Goal: Task Accomplishment & Management: Use online tool/utility

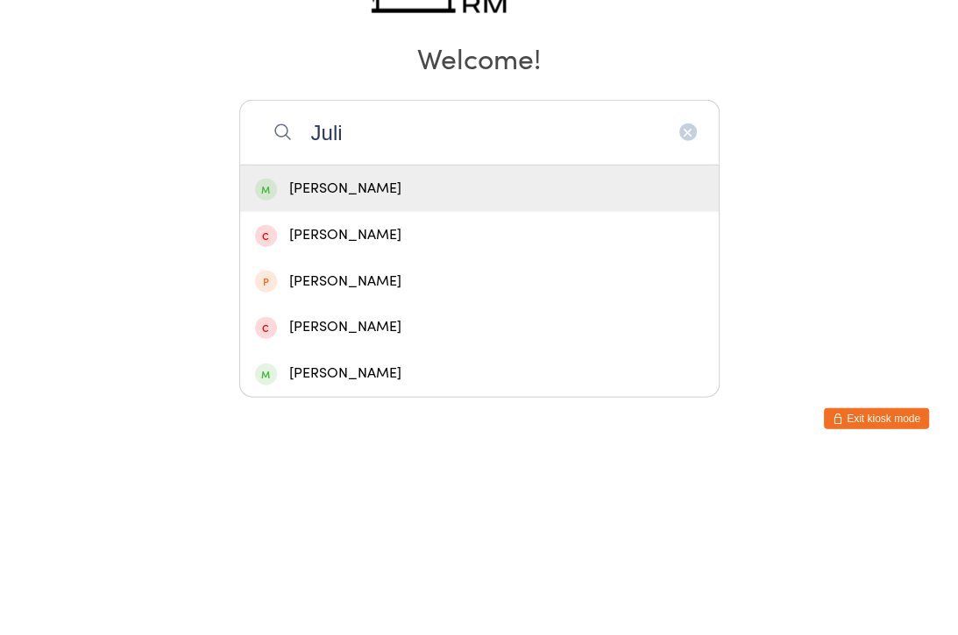
type input "Juli"
click at [377, 354] on div "Julie Ou" at bounding box center [479, 366] width 449 height 24
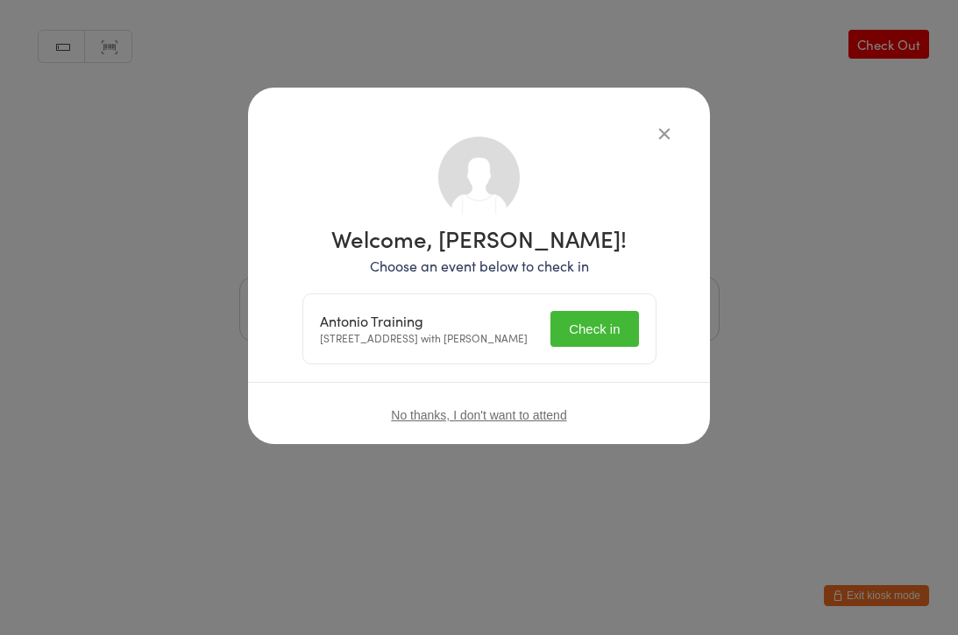
click at [594, 336] on button "Check in" at bounding box center [594, 329] width 88 height 36
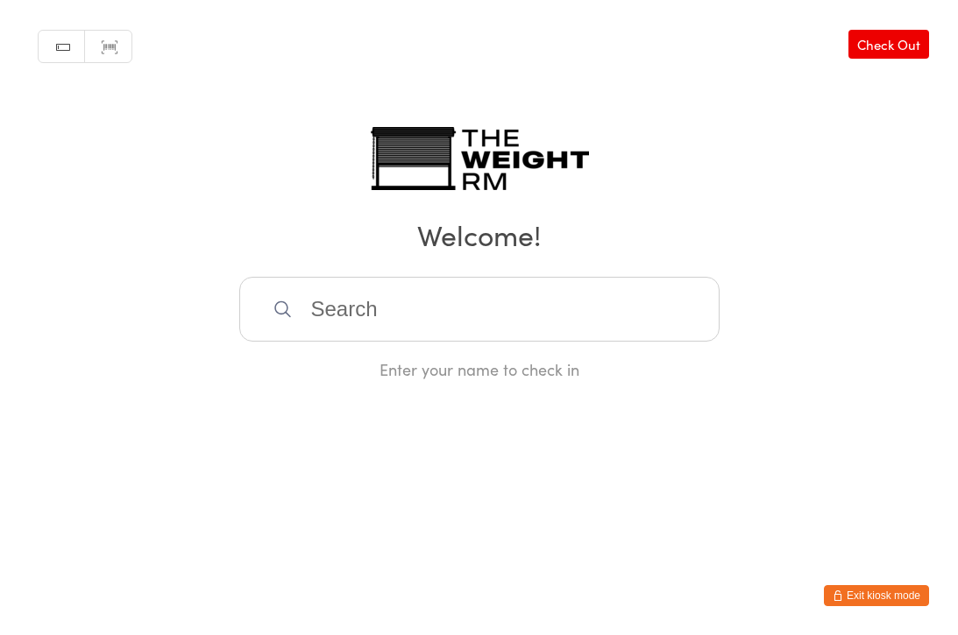
click at [391, 313] on input "search" at bounding box center [479, 309] width 480 height 65
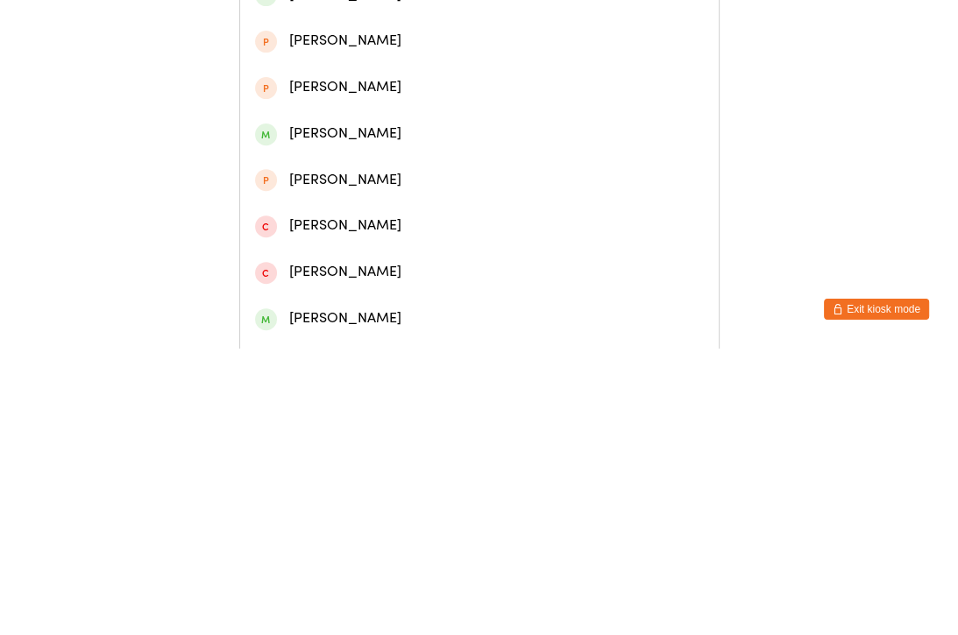
type input "Mar"
click at [336, 270] on div "Martin Austin" at bounding box center [479, 282] width 449 height 24
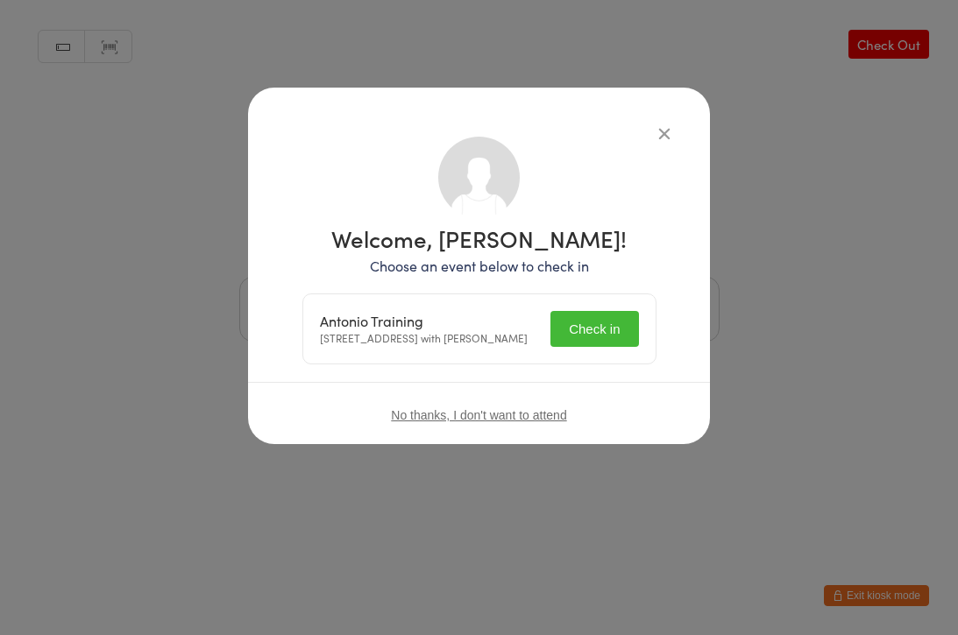
click at [598, 342] on button "Check in" at bounding box center [594, 329] width 88 height 36
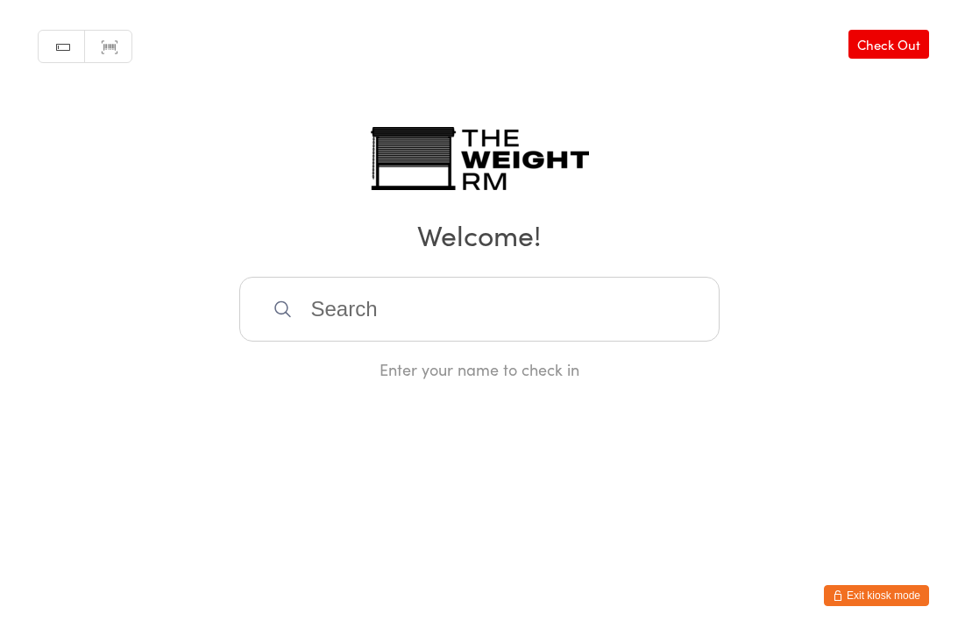
click at [419, 322] on input "search" at bounding box center [479, 309] width 480 height 65
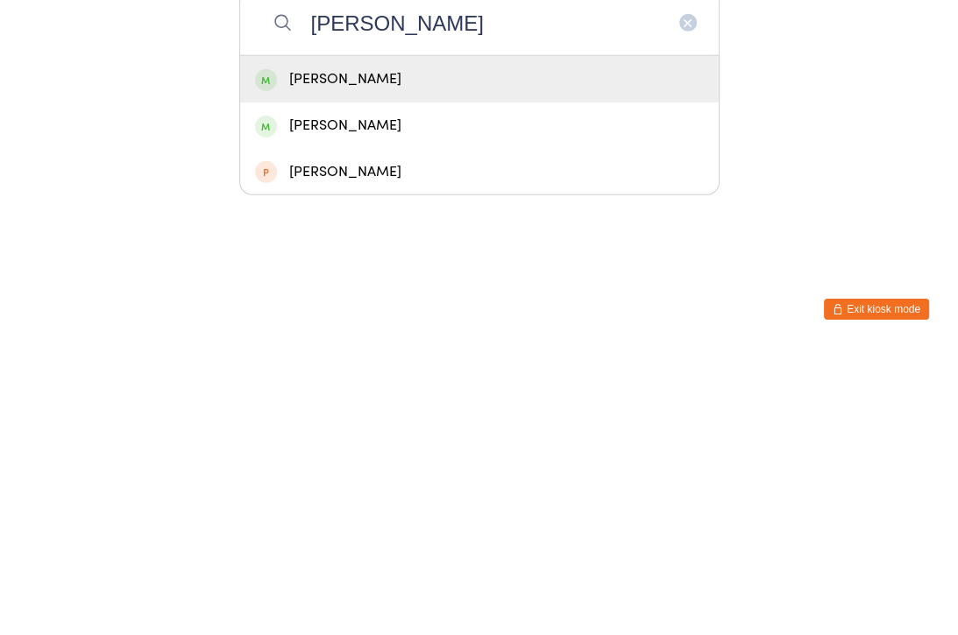
type input "[PERSON_NAME]"
click at [430, 354] on div "[PERSON_NAME]" at bounding box center [479, 366] width 449 height 24
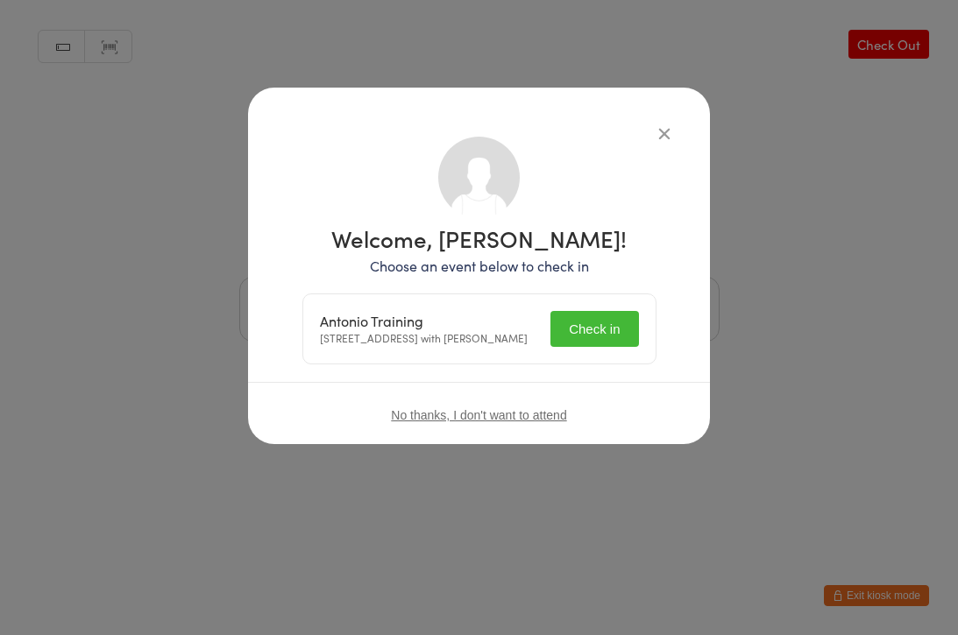
click at [590, 335] on button "Check in" at bounding box center [594, 329] width 88 height 36
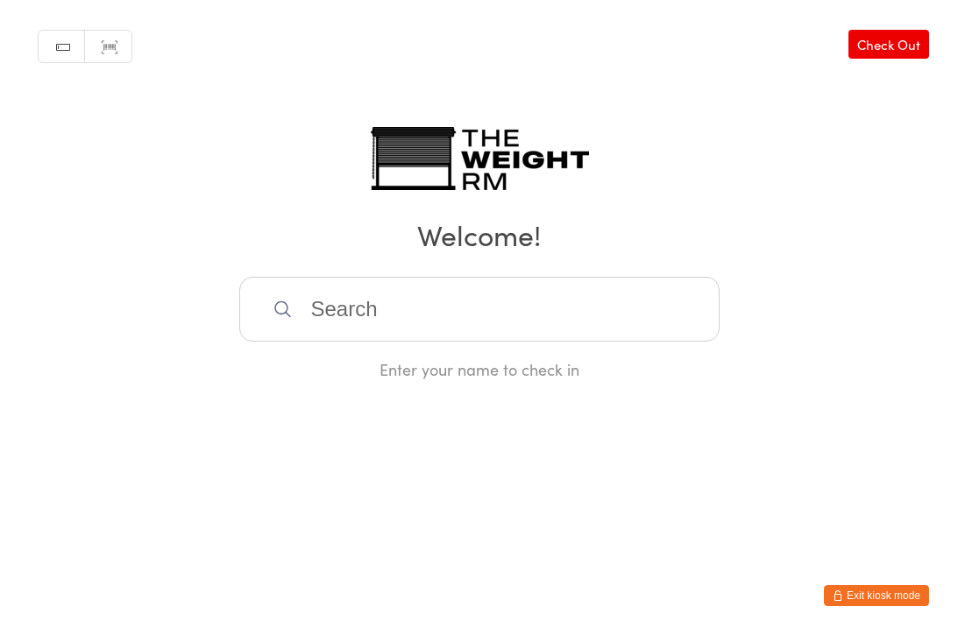
click at [391, 313] on input "search" at bounding box center [479, 309] width 480 height 65
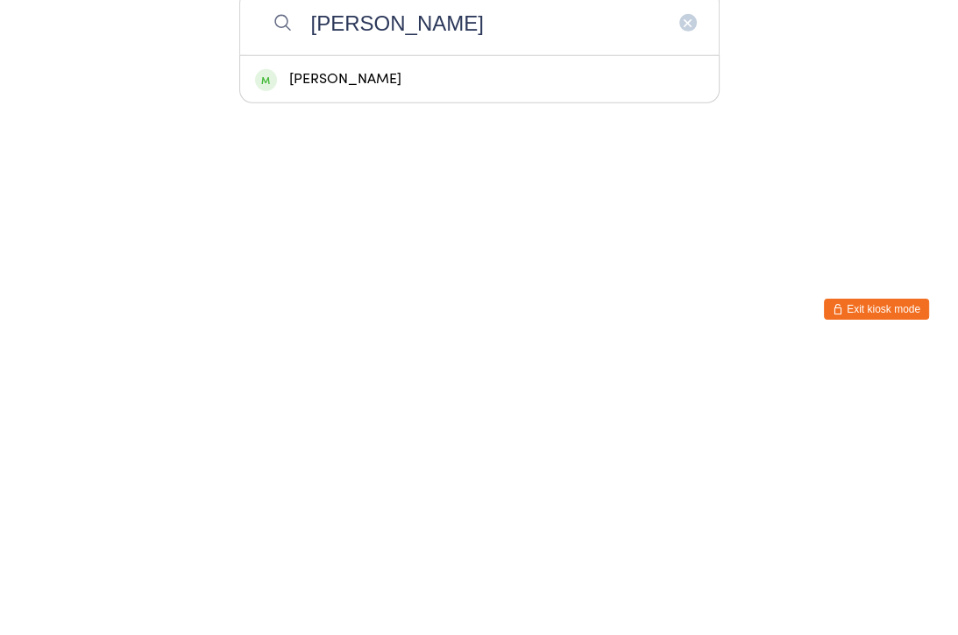
type input "[PERSON_NAME]"
click at [339, 354] on div "[PERSON_NAME]" at bounding box center [479, 366] width 449 height 24
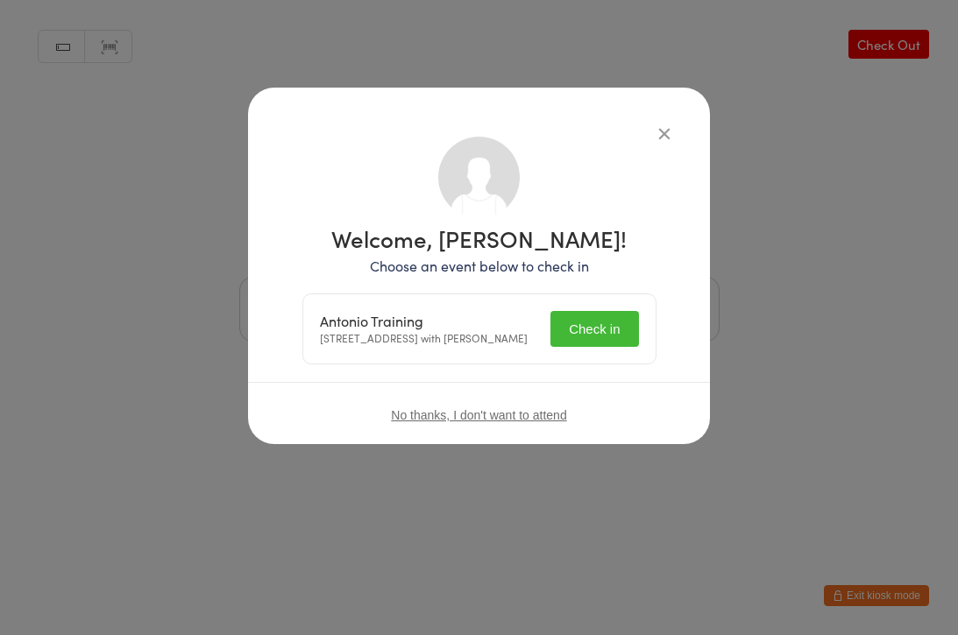
click at [600, 336] on button "Check in" at bounding box center [594, 329] width 88 height 36
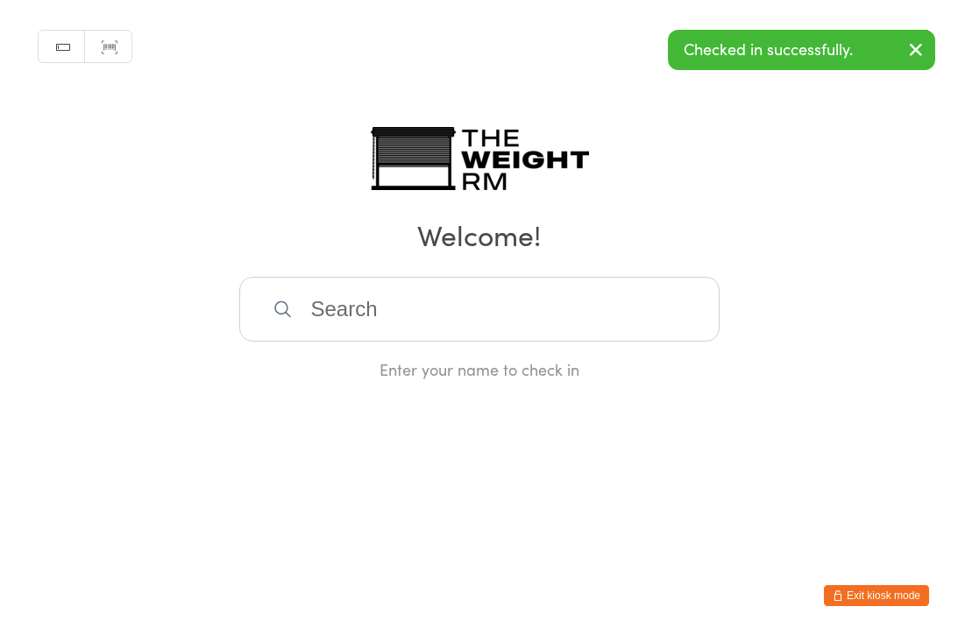
click at [379, 318] on input "search" at bounding box center [479, 309] width 480 height 65
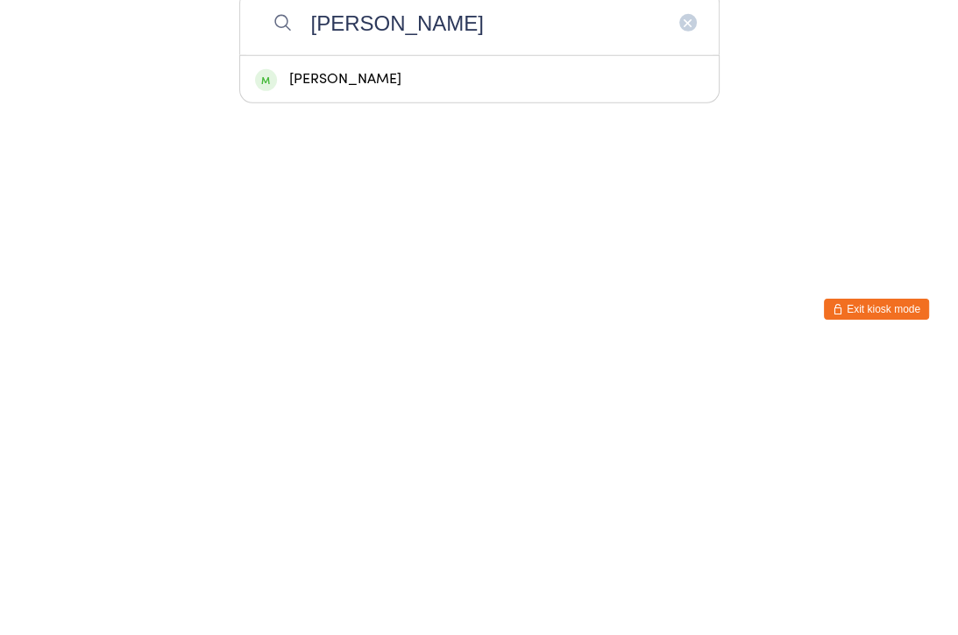
type input "[PERSON_NAME]"
click at [360, 354] on div "[PERSON_NAME]" at bounding box center [479, 366] width 449 height 24
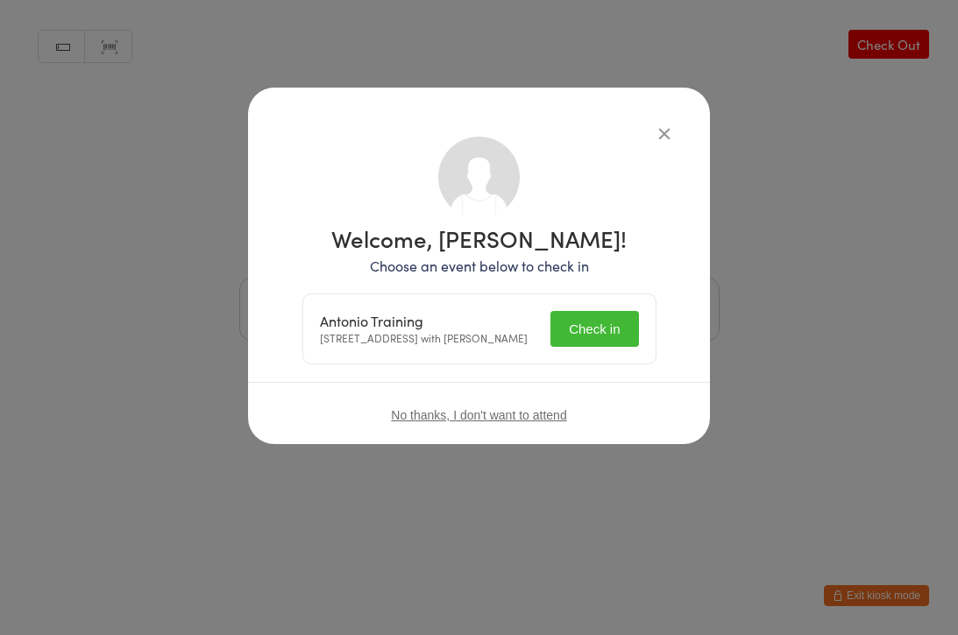
click at [593, 340] on button "Check in" at bounding box center [594, 329] width 88 height 36
